Goal: Transaction & Acquisition: Purchase product/service

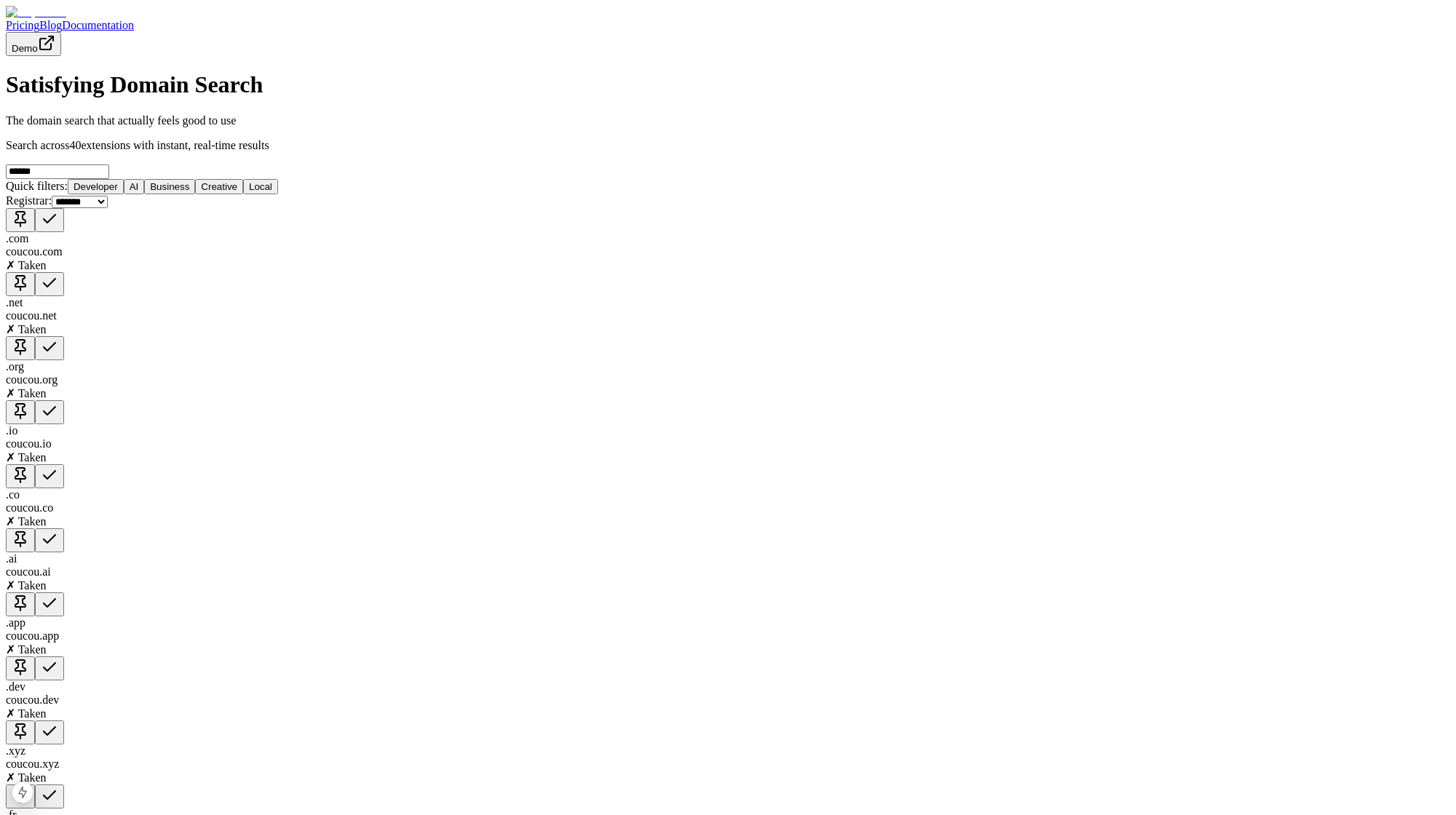
click at [341, 19] on div at bounding box center [727, 12] width 1444 height 13
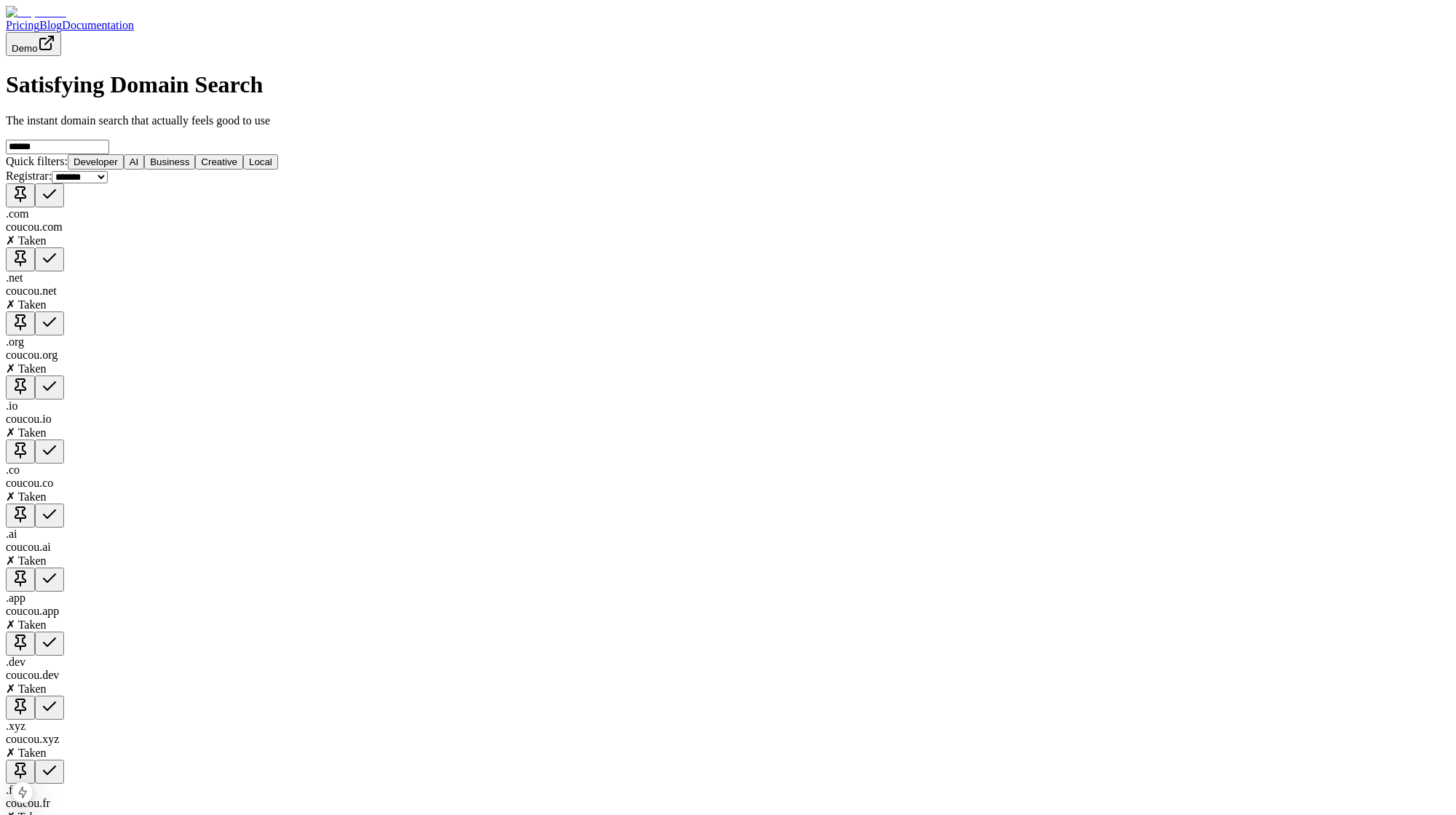
scroll to position [543, 0]
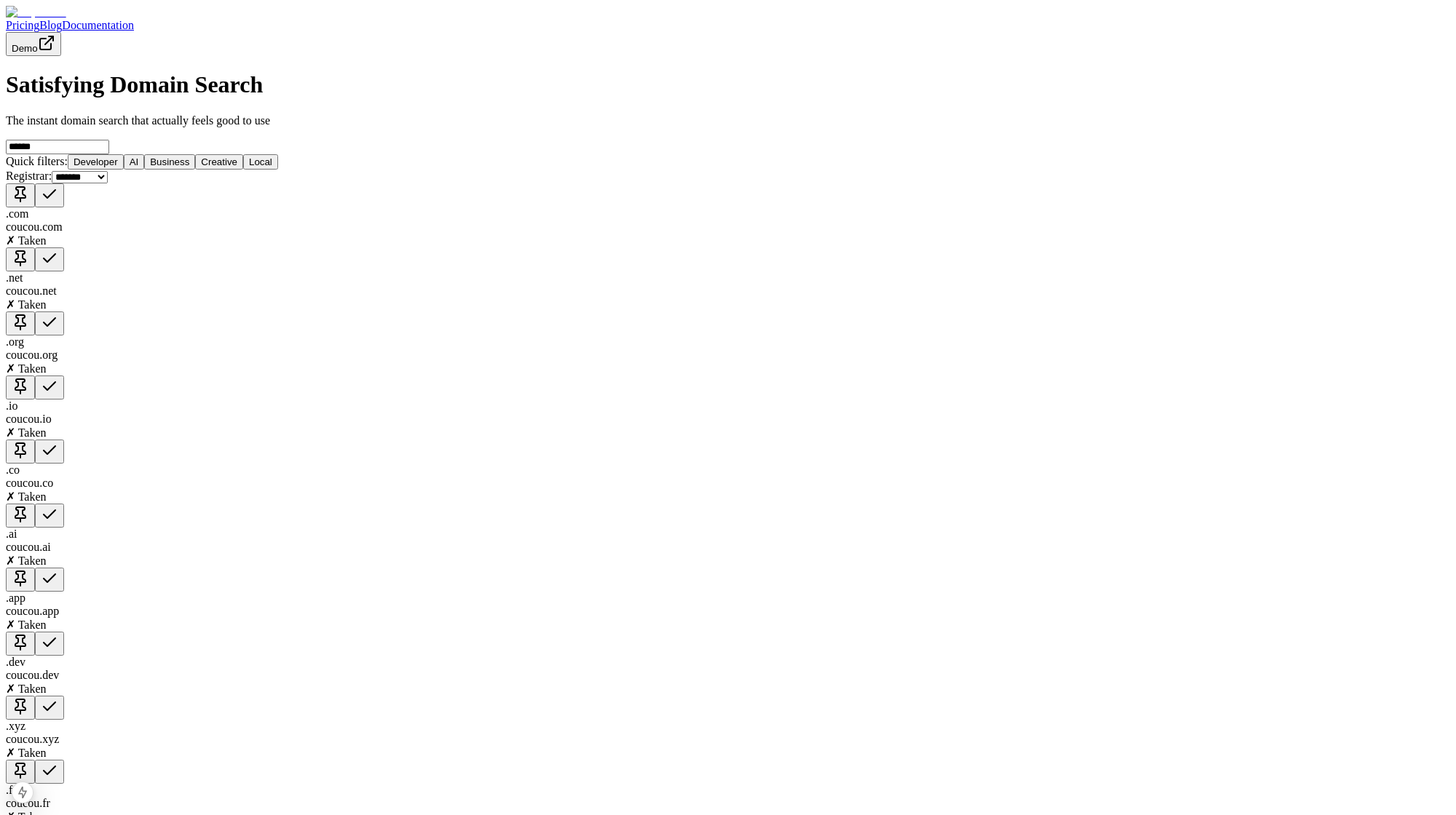
click at [66, 16] on img at bounding box center [36, 12] width 61 height 13
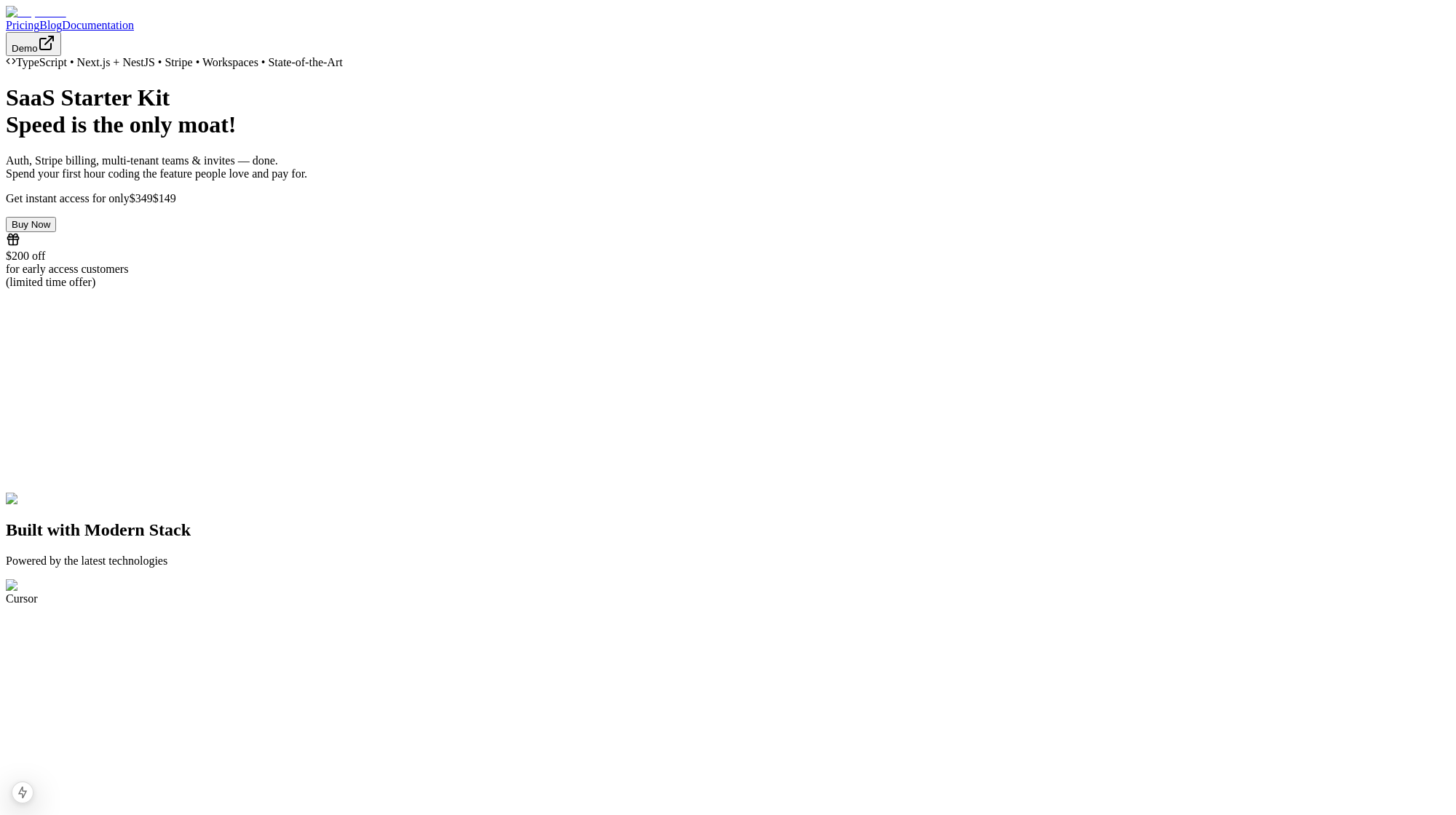
click at [56, 232] on button "Buy Now" at bounding box center [31, 224] width 50 height 15
